Goal: Task Accomplishment & Management: Manage account settings

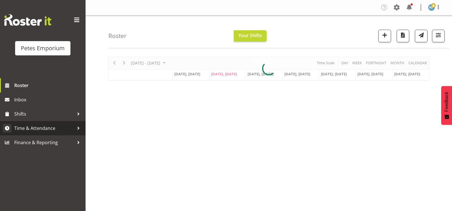
click at [47, 124] on span "Time & Attendance" at bounding box center [44, 128] width 60 height 9
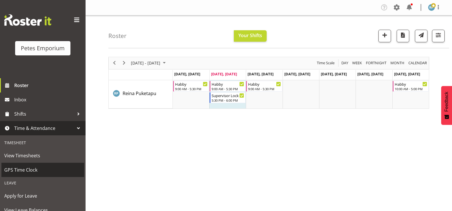
click at [33, 173] on span "GPS Time Clock" at bounding box center [42, 169] width 77 height 9
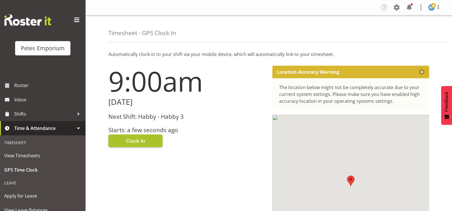
click at [141, 142] on span "Clock In" at bounding box center [135, 140] width 19 height 7
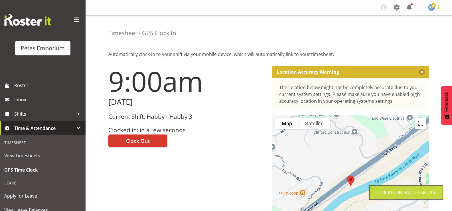
click at [441, 9] on span at bounding box center [437, 7] width 7 height 7
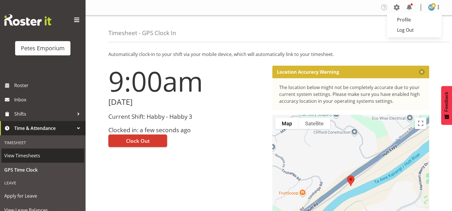
click at [65, 161] on link "View Timesheets" at bounding box center [42, 155] width 83 height 14
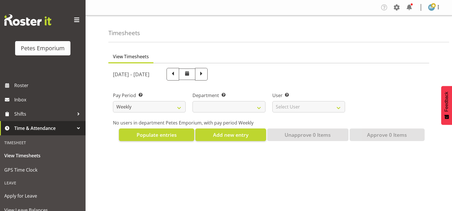
select select
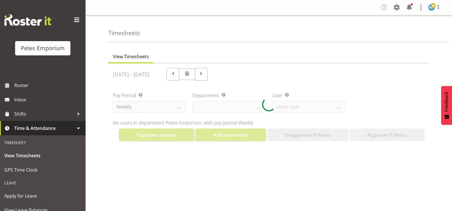
click at [20, 145] on div "Timesheet" at bounding box center [42, 142] width 83 height 12
select select "11345"
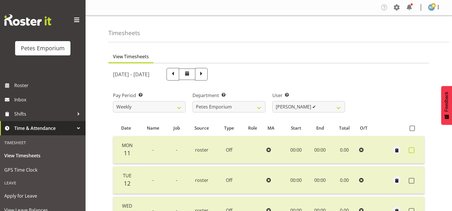
click at [412, 151] on span at bounding box center [411, 150] width 6 height 6
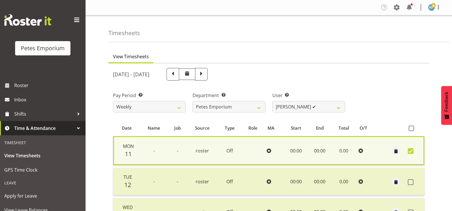
click at [412, 152] on span at bounding box center [410, 151] width 6 height 6
checkbox input "false"
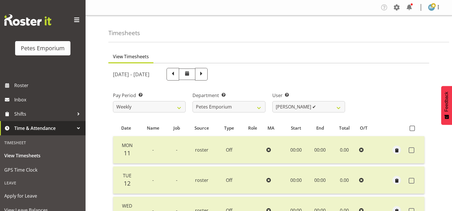
click at [22, 142] on div "Timesheet" at bounding box center [42, 142] width 83 height 12
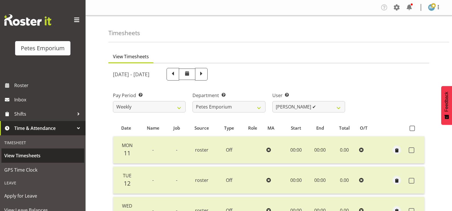
click at [38, 156] on span "View Timesheets" at bounding box center [42, 155] width 77 height 9
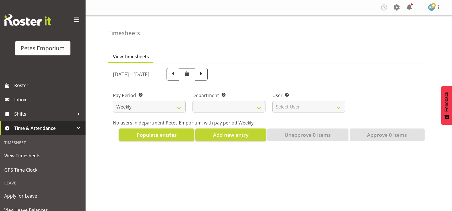
select select
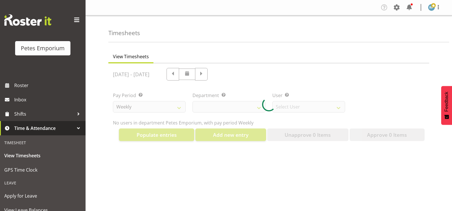
select select "11345"
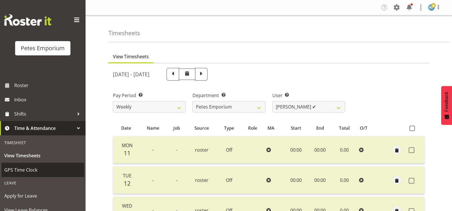
click at [32, 169] on span "GPS Time Clock" at bounding box center [42, 169] width 77 height 9
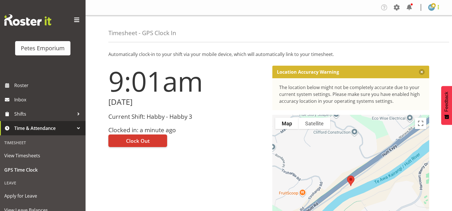
click at [439, 10] on span at bounding box center [437, 7] width 7 height 7
click at [413, 32] on link "Log Out" at bounding box center [414, 30] width 55 height 10
